Goal: Answer question/provide support

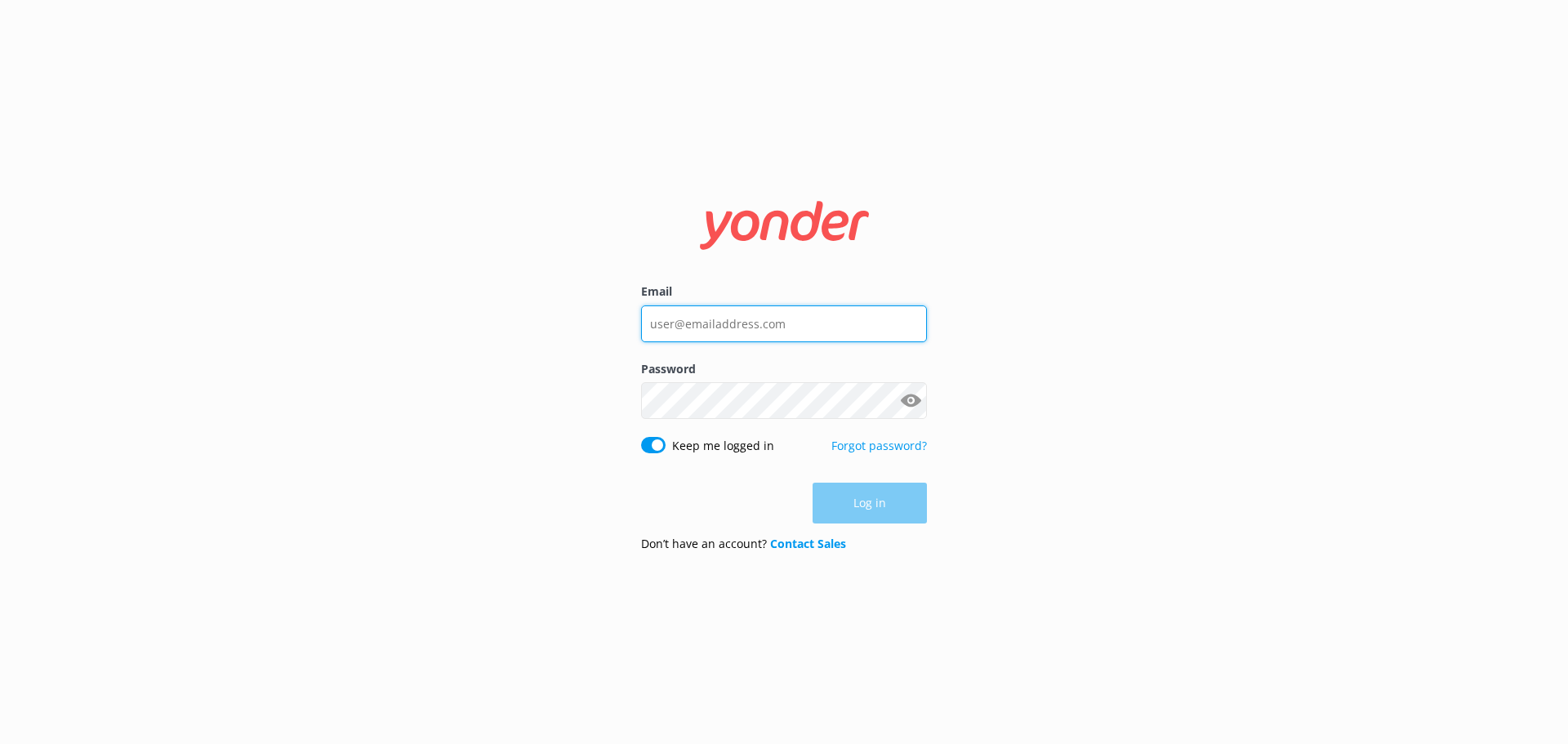
type input "office@hobbitontours.com"
click at [874, 510] on div "Log in" at bounding box center [784, 503] width 286 height 41
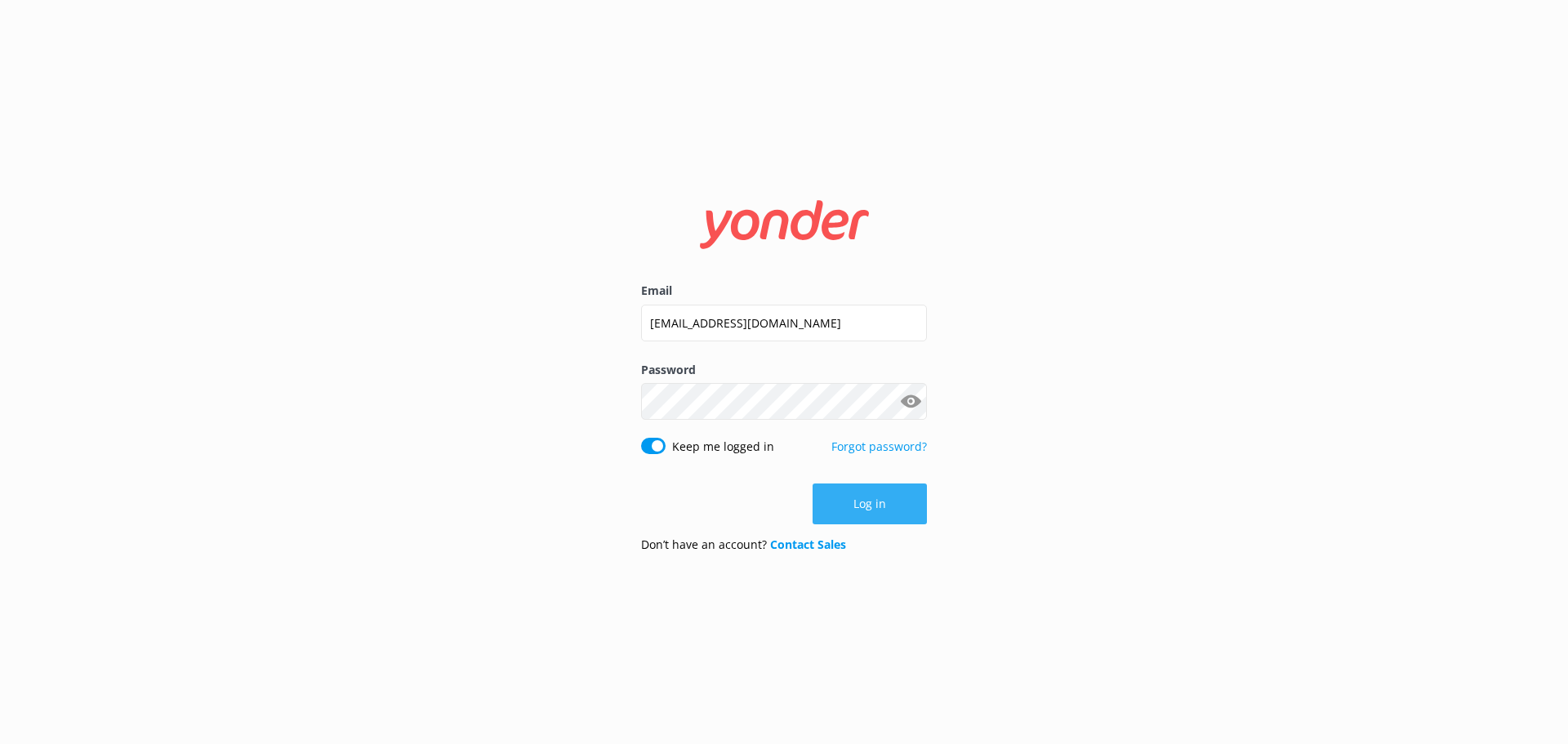
click at [875, 505] on button "Log in" at bounding box center [869, 504] width 114 height 41
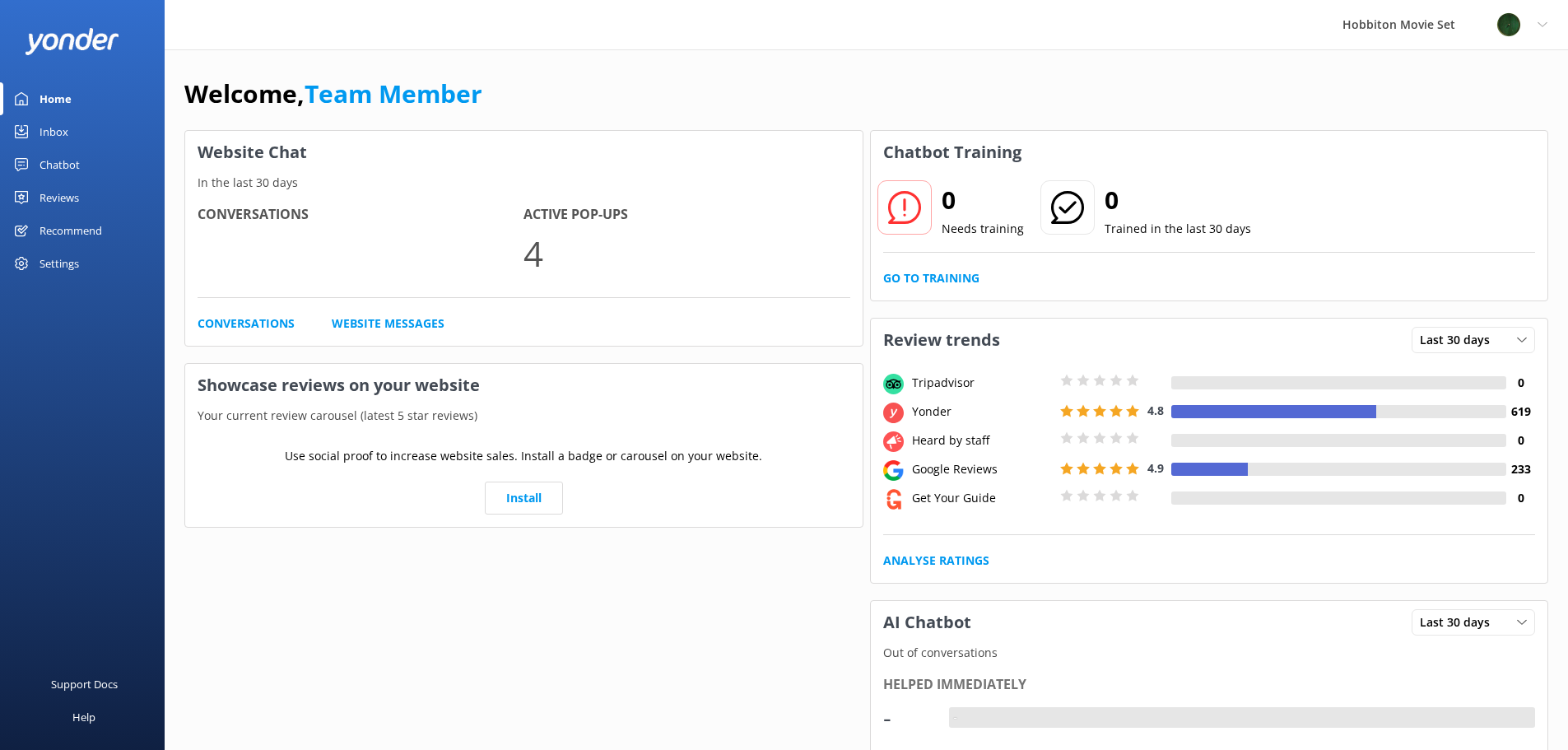
click at [33, 126] on link "Inbox" at bounding box center [82, 132] width 165 height 33
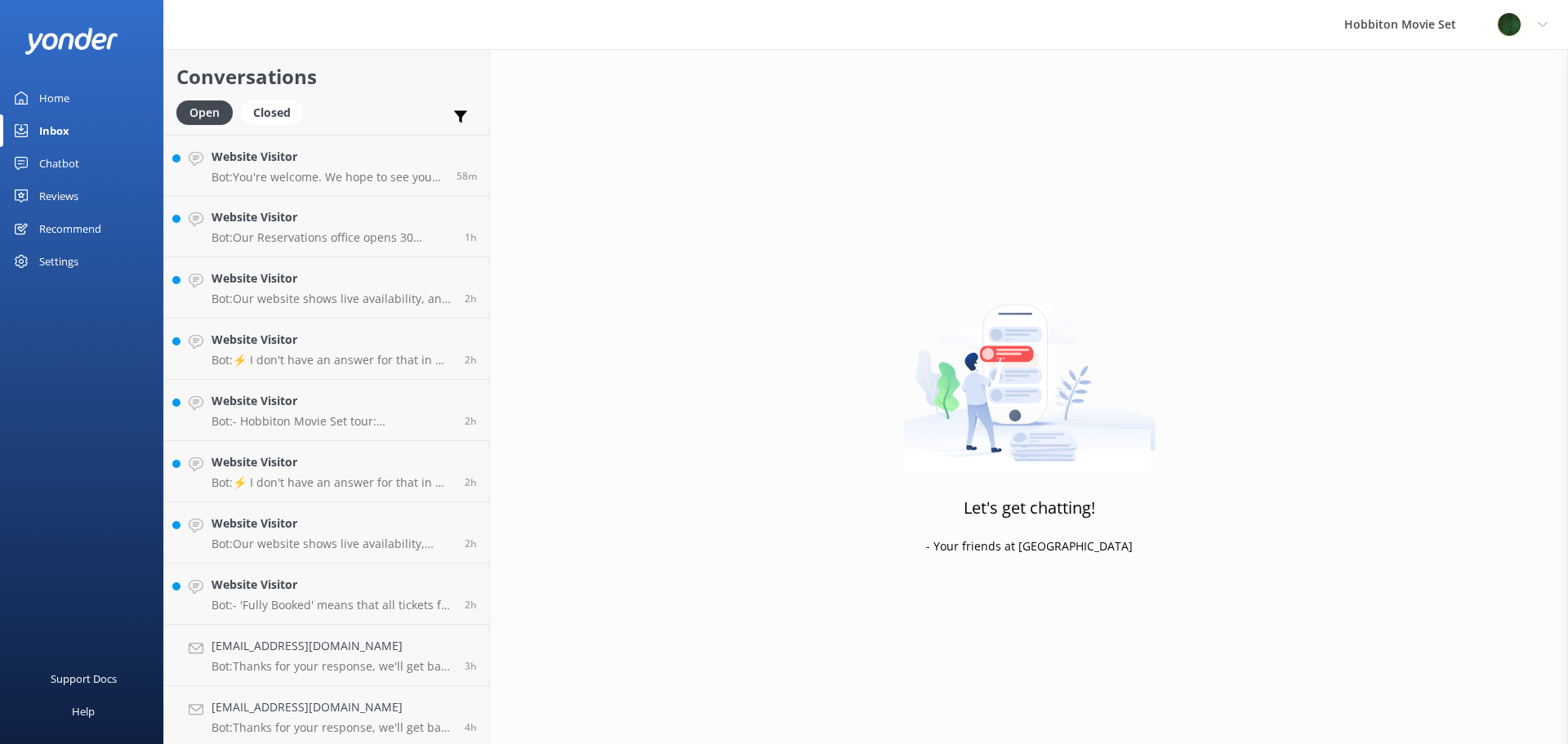
click at [742, 383] on div "Let's get chatting! - Your friends at Yonder" at bounding box center [1028, 421] width 1077 height 744
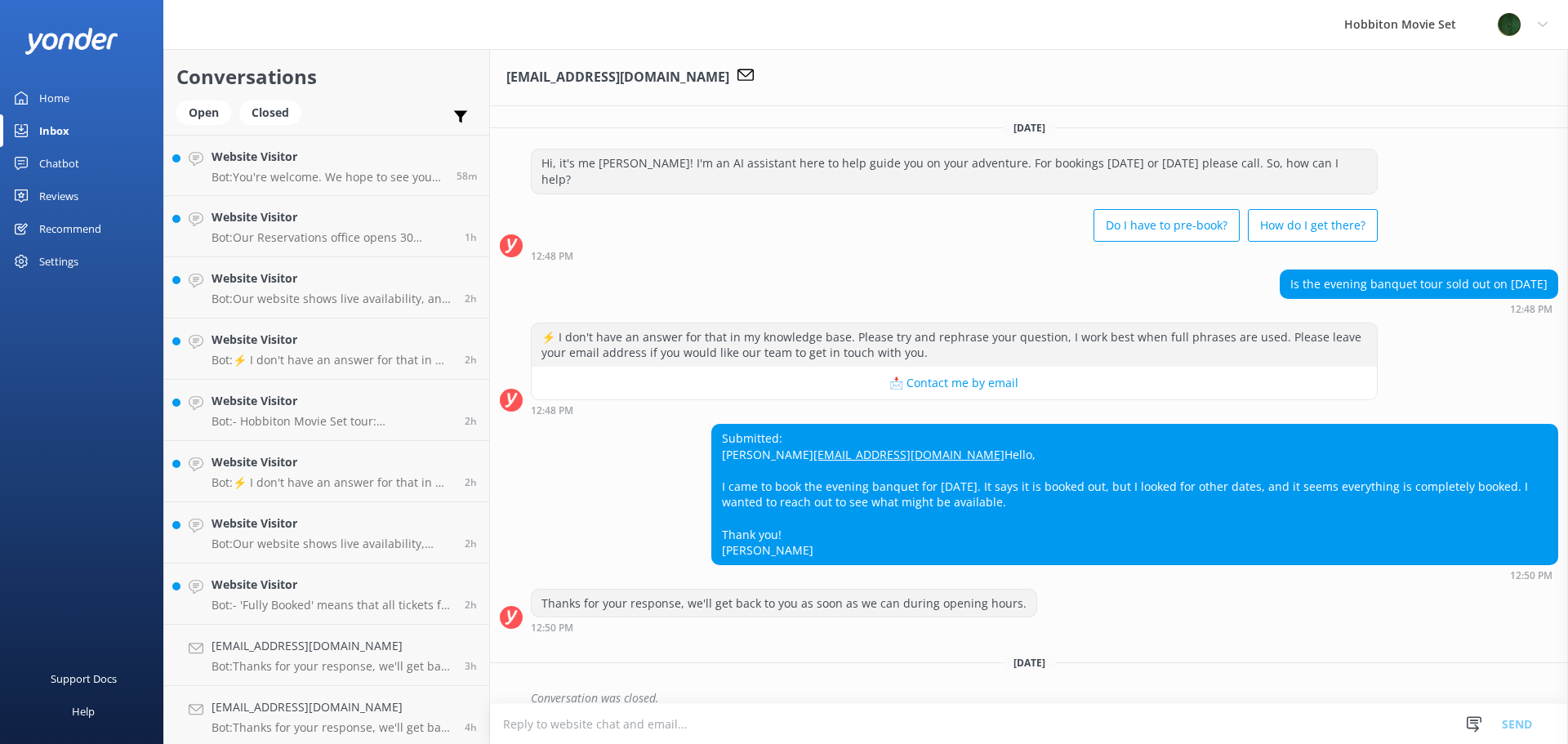
scroll to position [33, 0]
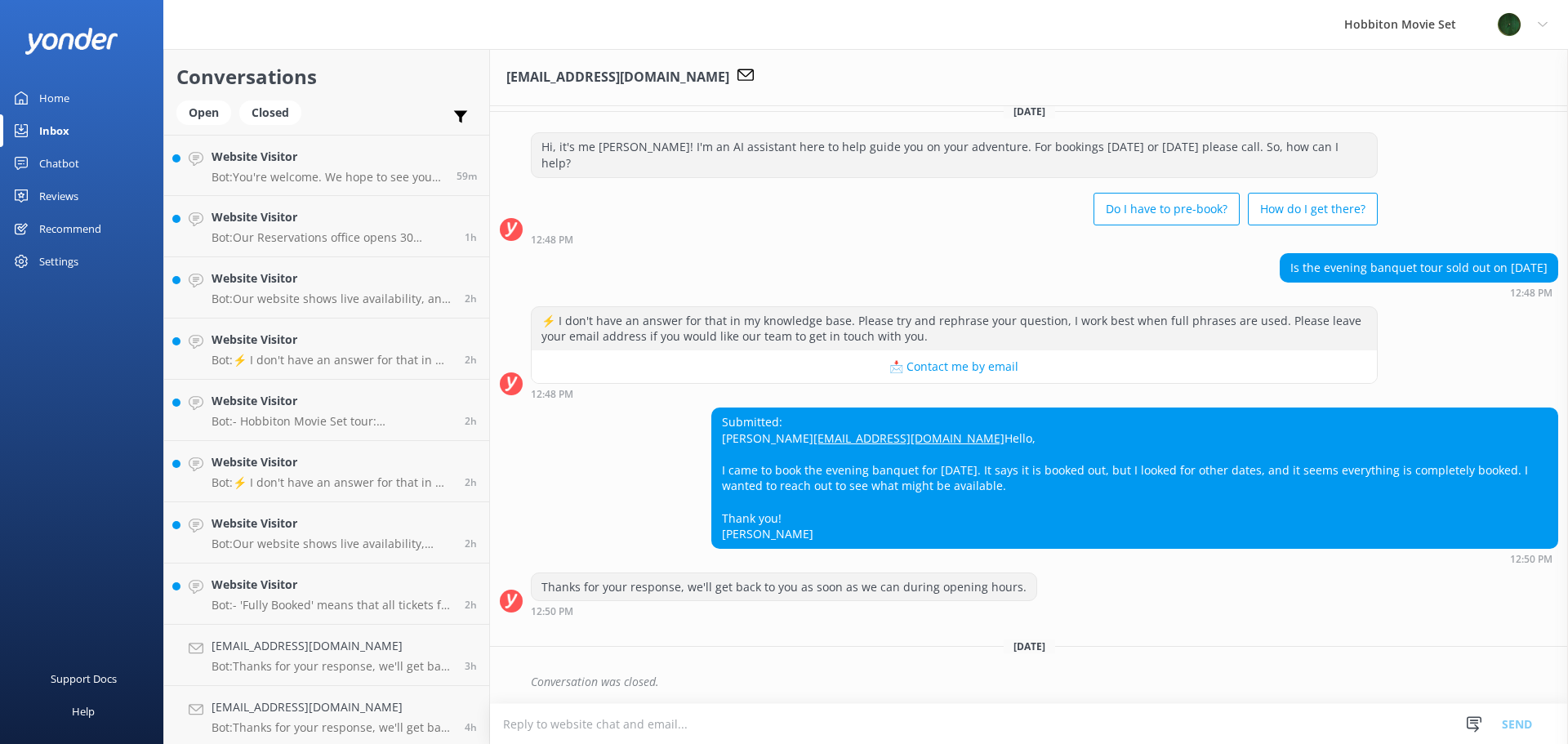
click at [772, 409] on div "Submitted: [PERSON_NAME] [EMAIL_ADDRESS][DOMAIN_NAME] Hello, I came to book the…" at bounding box center [1135, 478] width 845 height 139
drag, startPoint x: 769, startPoint y: 407, endPoint x: 748, endPoint y: 407, distance: 21.0
click at [748, 409] on div "Submitted: [PERSON_NAME] [EMAIL_ADDRESS][DOMAIN_NAME] Hello, I came to book the…" at bounding box center [1135, 478] width 845 height 139
copy div "[PERSON_NAME]"
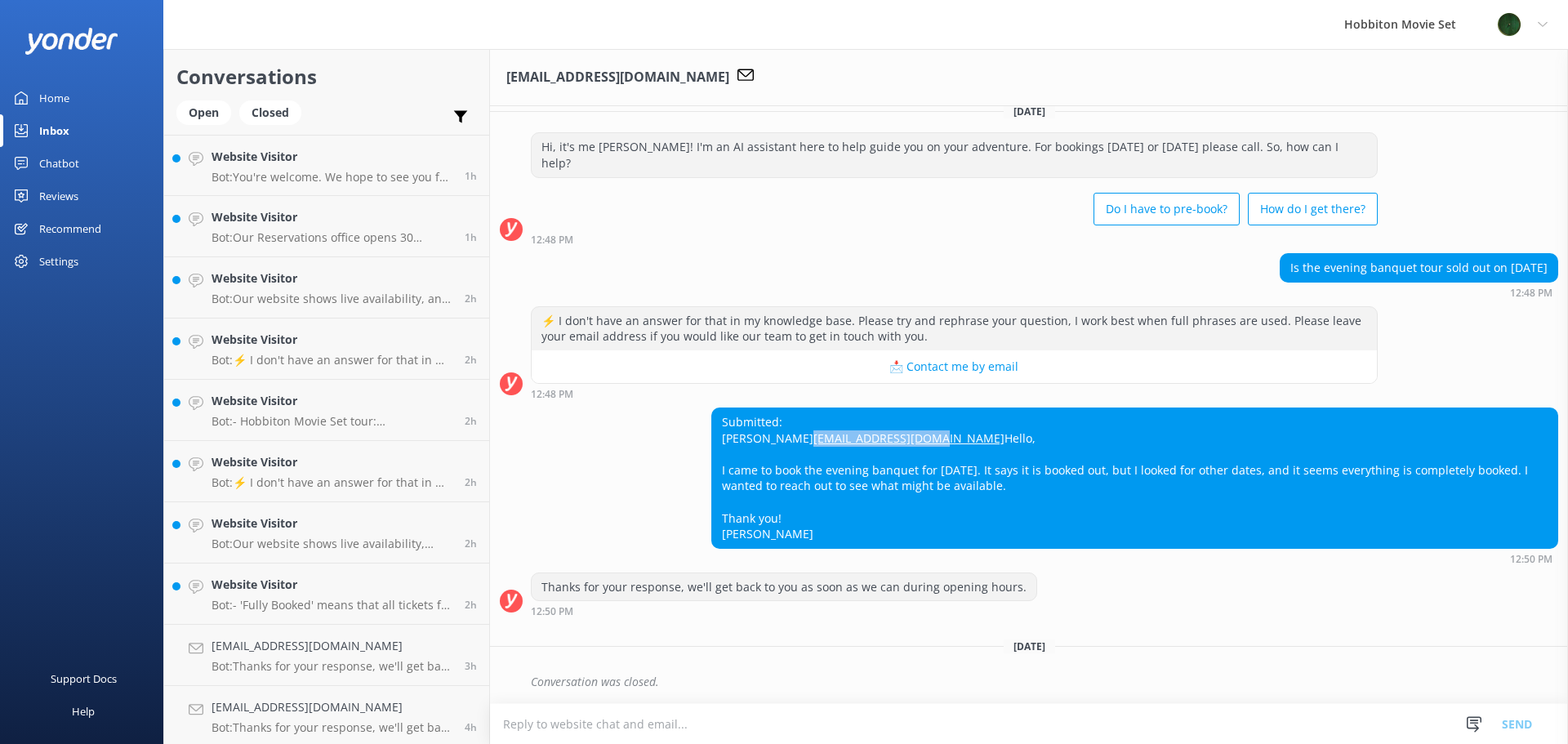
drag, startPoint x: 870, startPoint y: 424, endPoint x: 716, endPoint y: 427, distance: 154.0
click at [716, 427] on div "Submitted: [PERSON_NAME] [EMAIL_ADDRESS][DOMAIN_NAME] Hello, I came to book the…" at bounding box center [1135, 478] width 845 height 139
copy link "[EMAIL_ADDRESS][DOMAIN_NAME]"
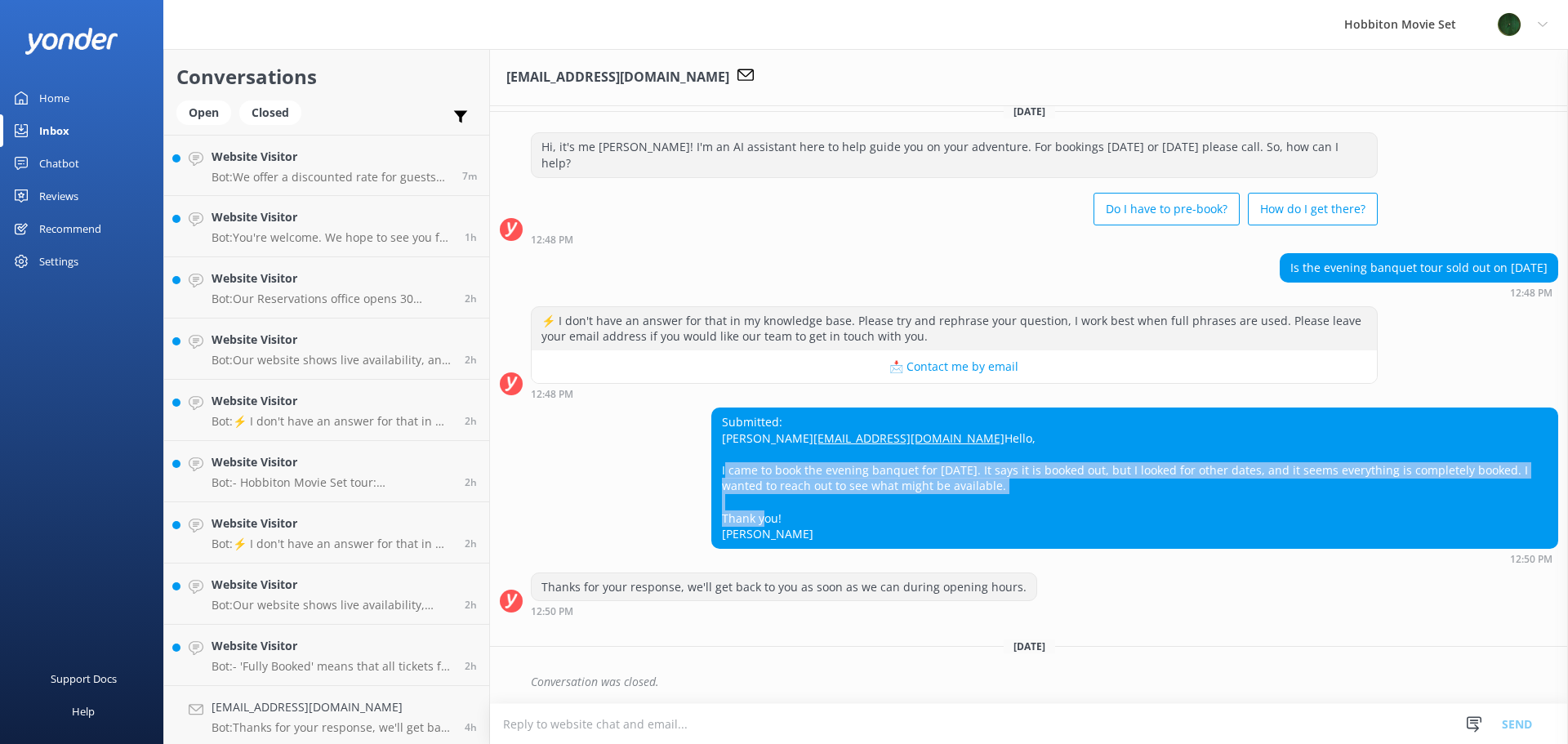
drag, startPoint x: 1055, startPoint y: 484, endPoint x: 717, endPoint y: 470, distance: 338.3
click at [717, 470] on div "Submitted: [PERSON_NAME] [EMAIL_ADDRESS][DOMAIN_NAME] Hello, I came to book the…" at bounding box center [1135, 478] width 845 height 139
copy div "I came to book the evening banquet for [DATE]. It says it is booked out, but I …"
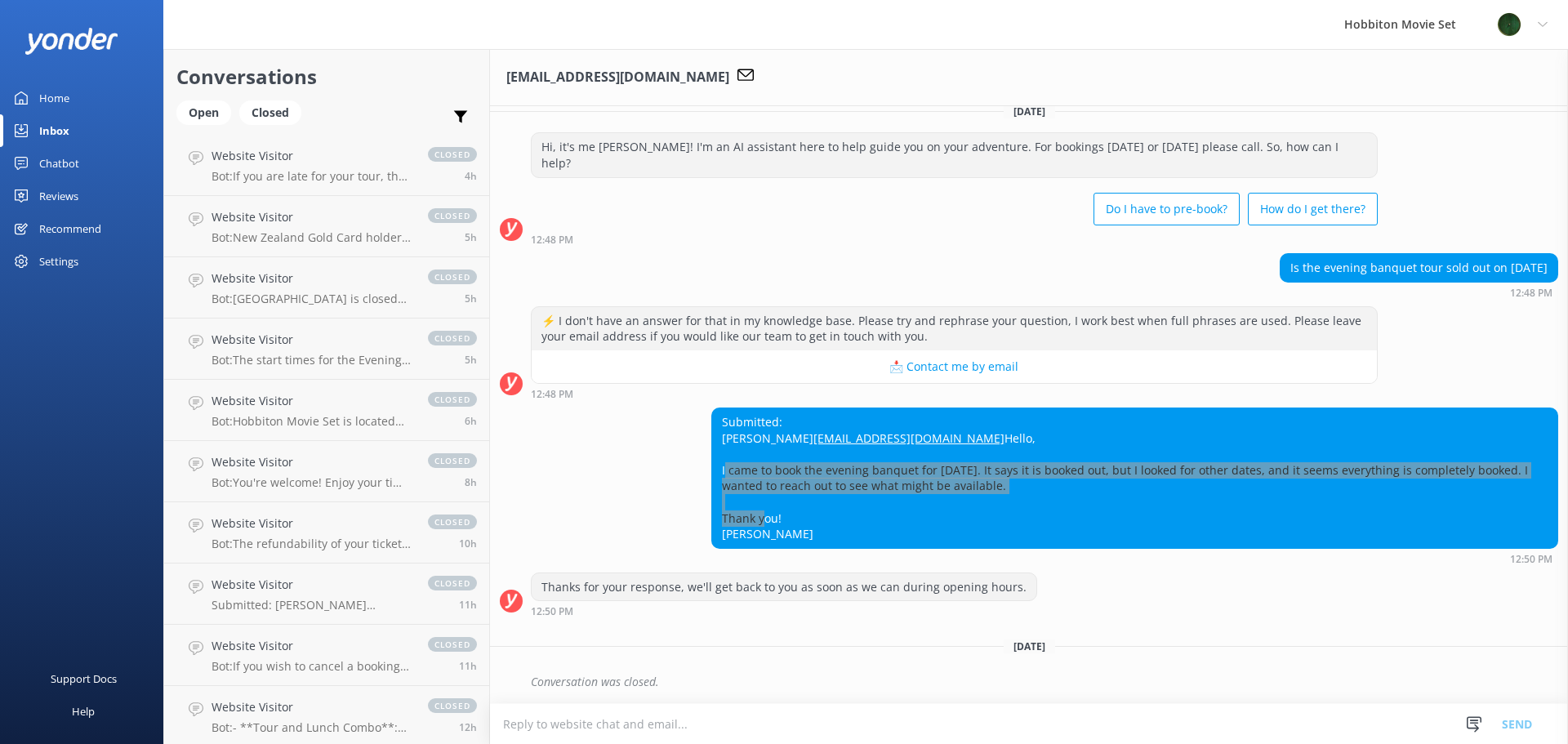
scroll to position [653, 0]
